Goal: Use online tool/utility: Utilize a website feature to perform a specific function

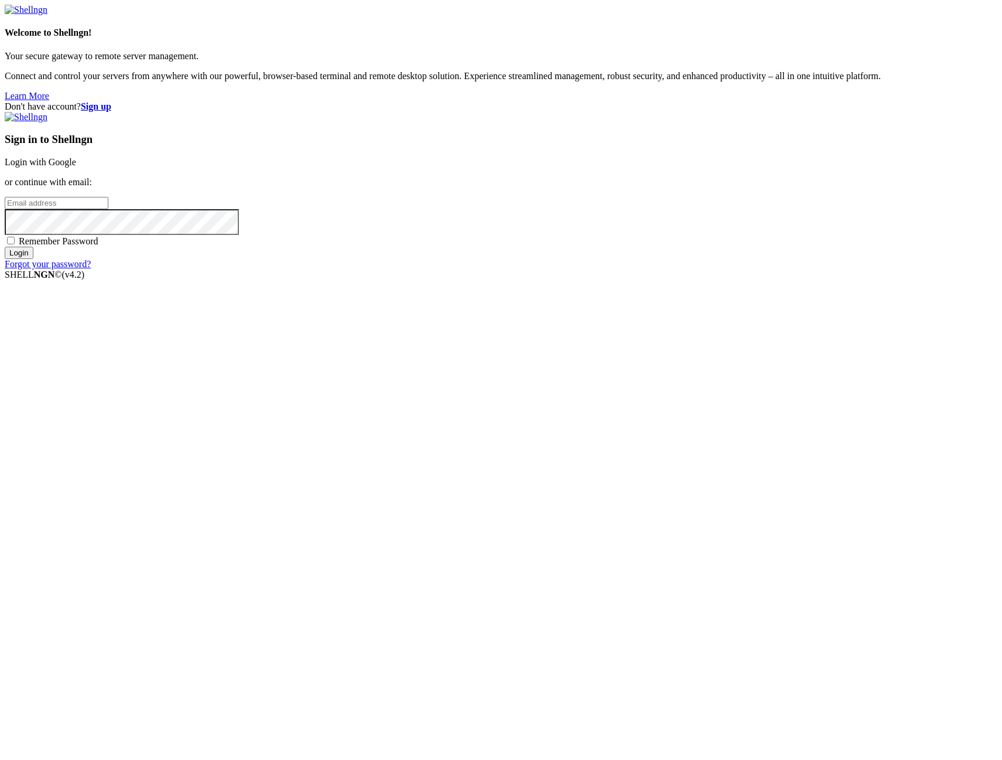
click at [76, 167] on link "Login with Google" at bounding box center [40, 162] width 71 height 10
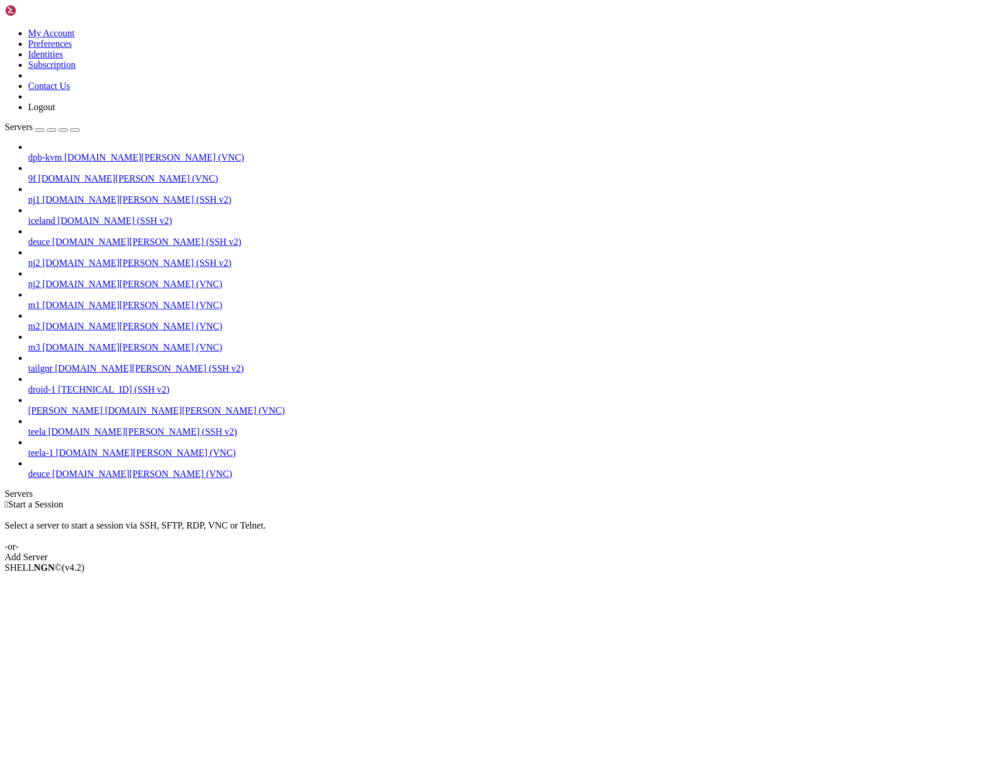
click at [50, 478] on span "deuce" at bounding box center [39, 474] width 22 height 10
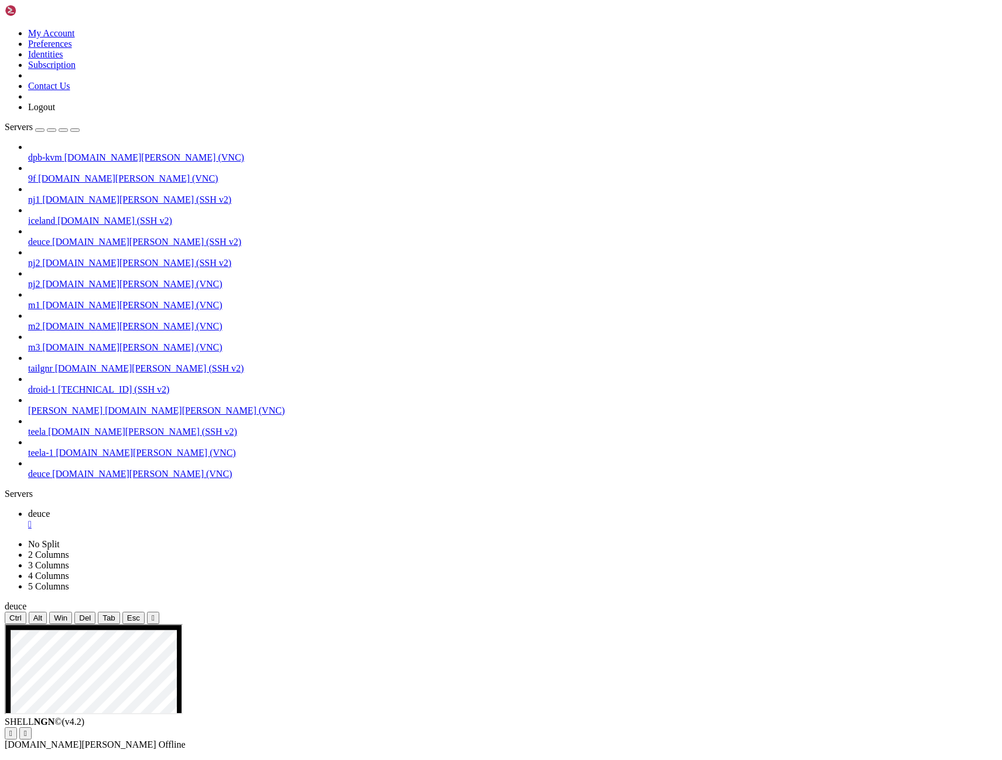
click at [75, 130] on icon "button" at bounding box center [75, 130] width 0 height 0
